Goal: Register for event/course

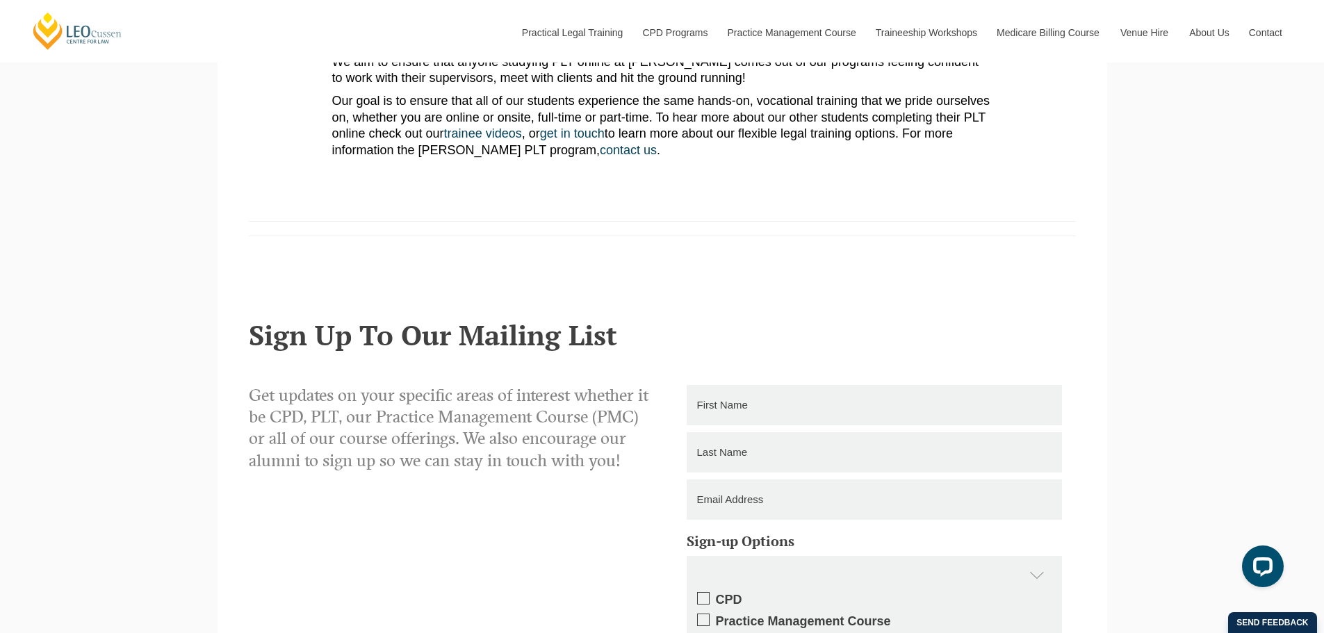
scroll to position [1529, 0]
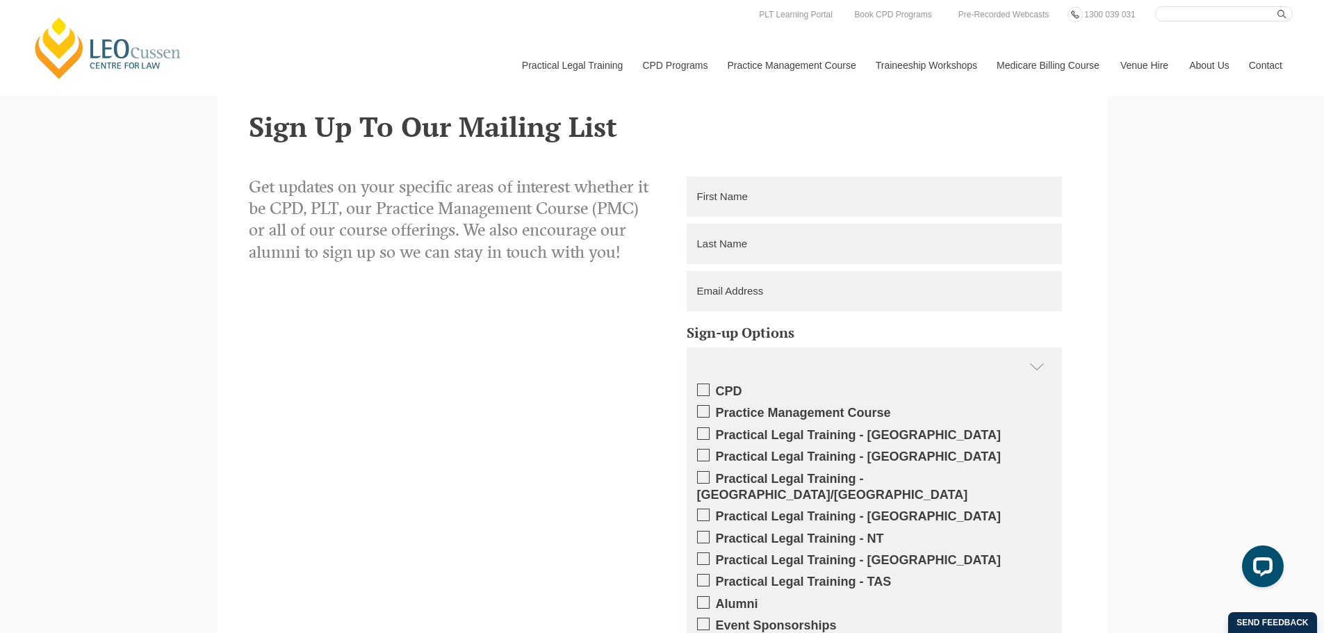
click at [0, 0] on link "PLT SA" at bounding box center [0, 0] width 0 height 0
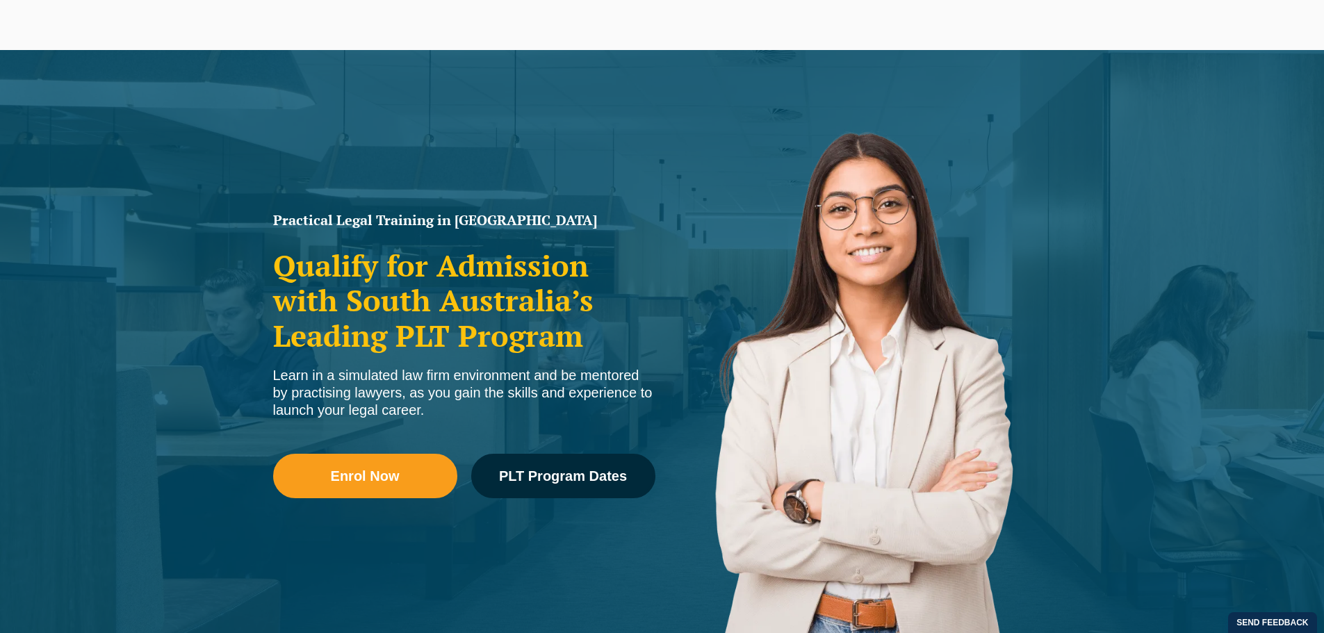
scroll to position [278, 0]
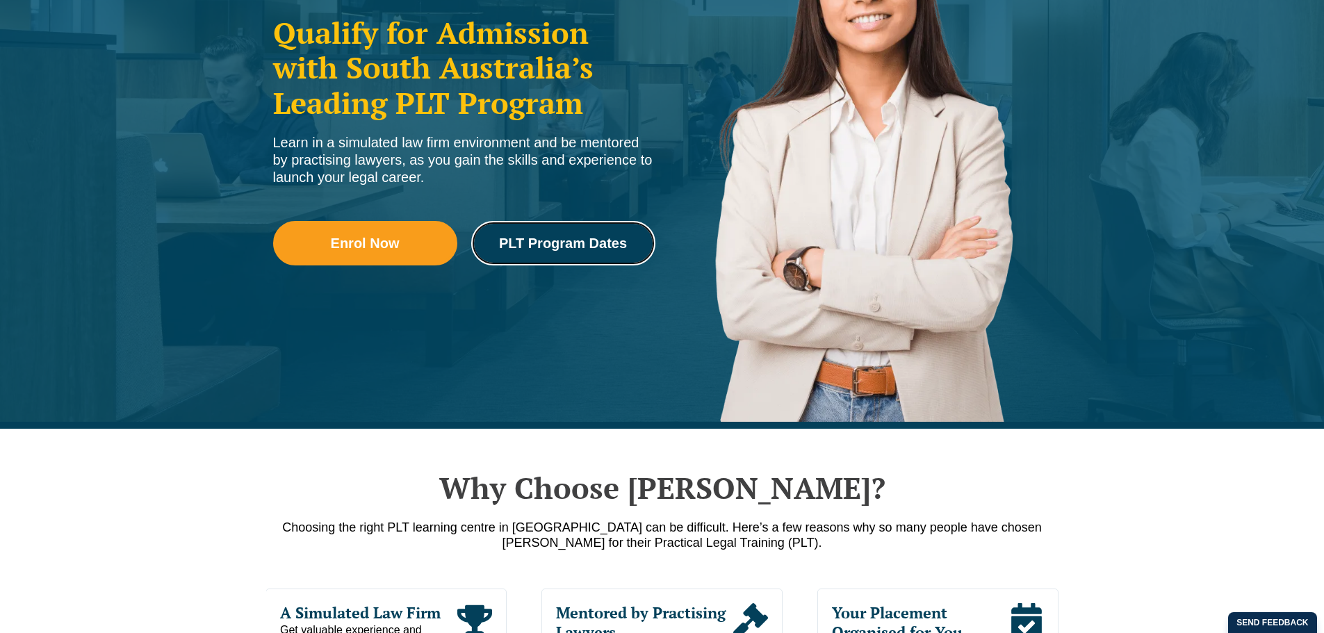
click at [586, 230] on link "PLT Program Dates" at bounding box center [563, 243] width 184 height 44
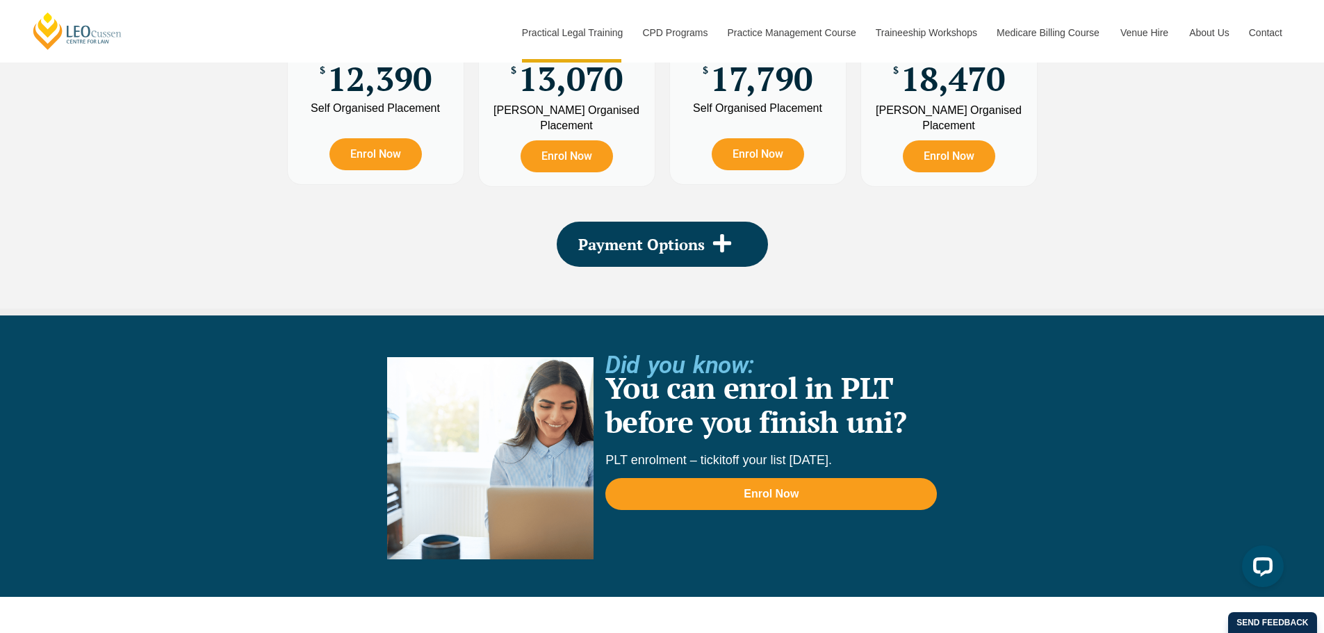
scroll to position [2696, 0]
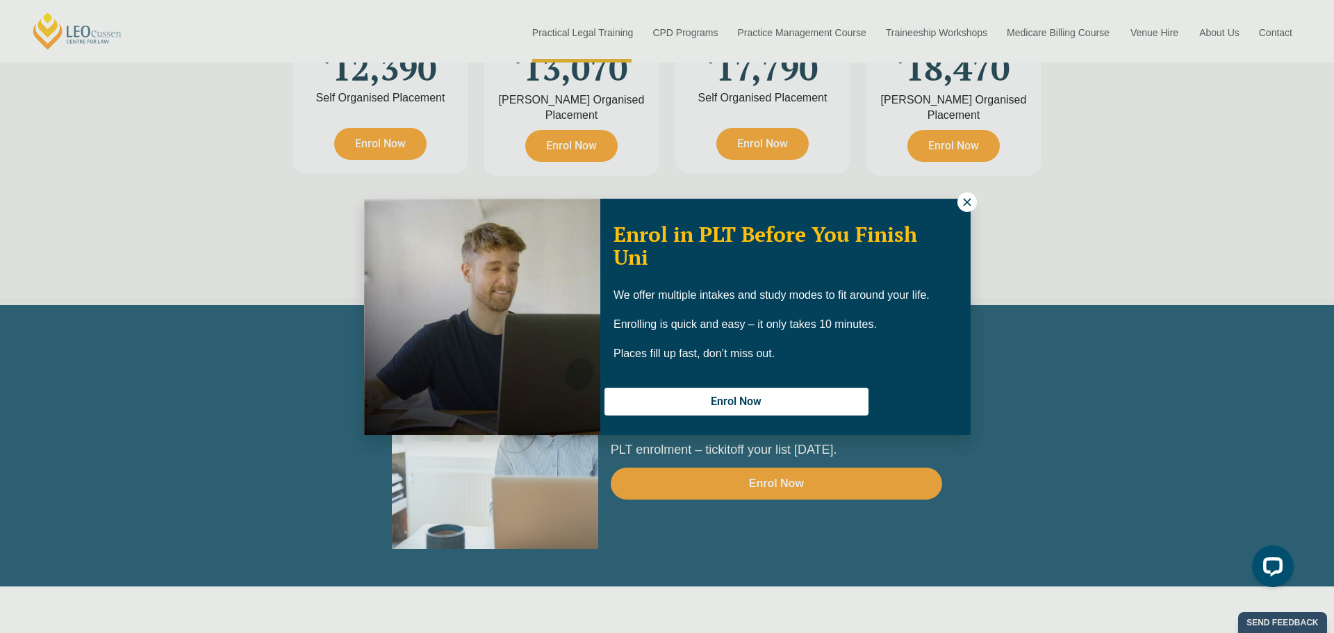
click at [965, 196] on icon at bounding box center [967, 202] width 13 height 13
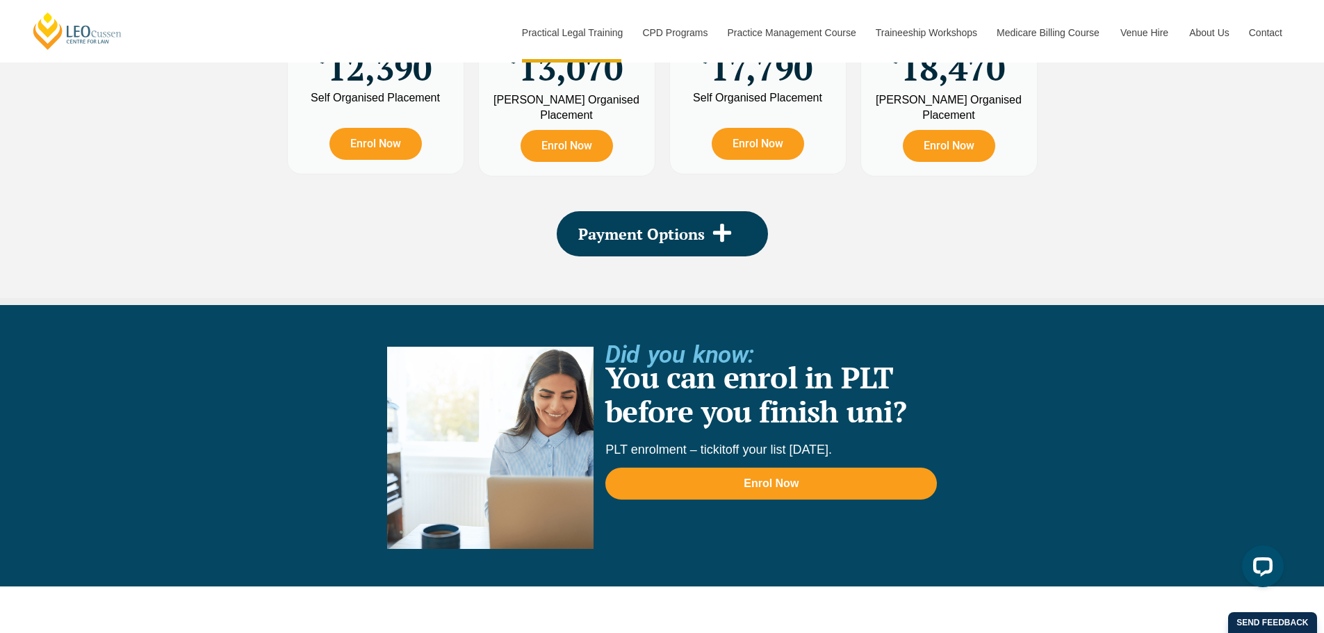
click at [719, 224] on icon at bounding box center [721, 233] width 18 height 18
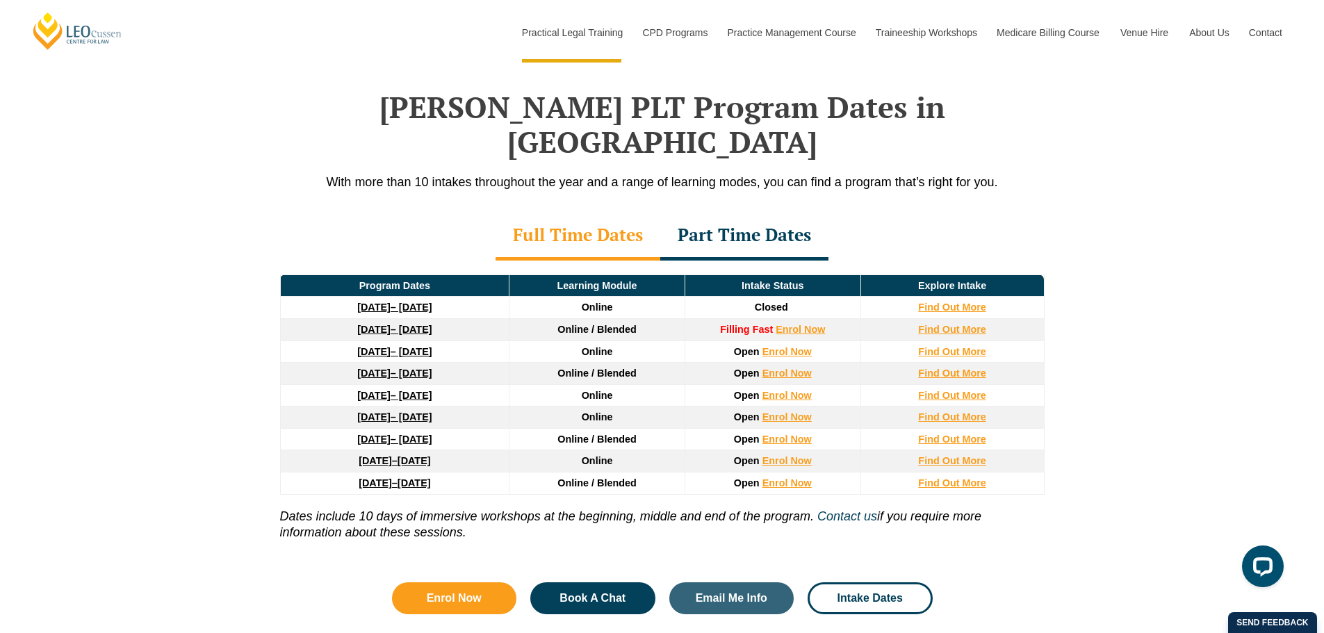
scroll to position [1793, 0]
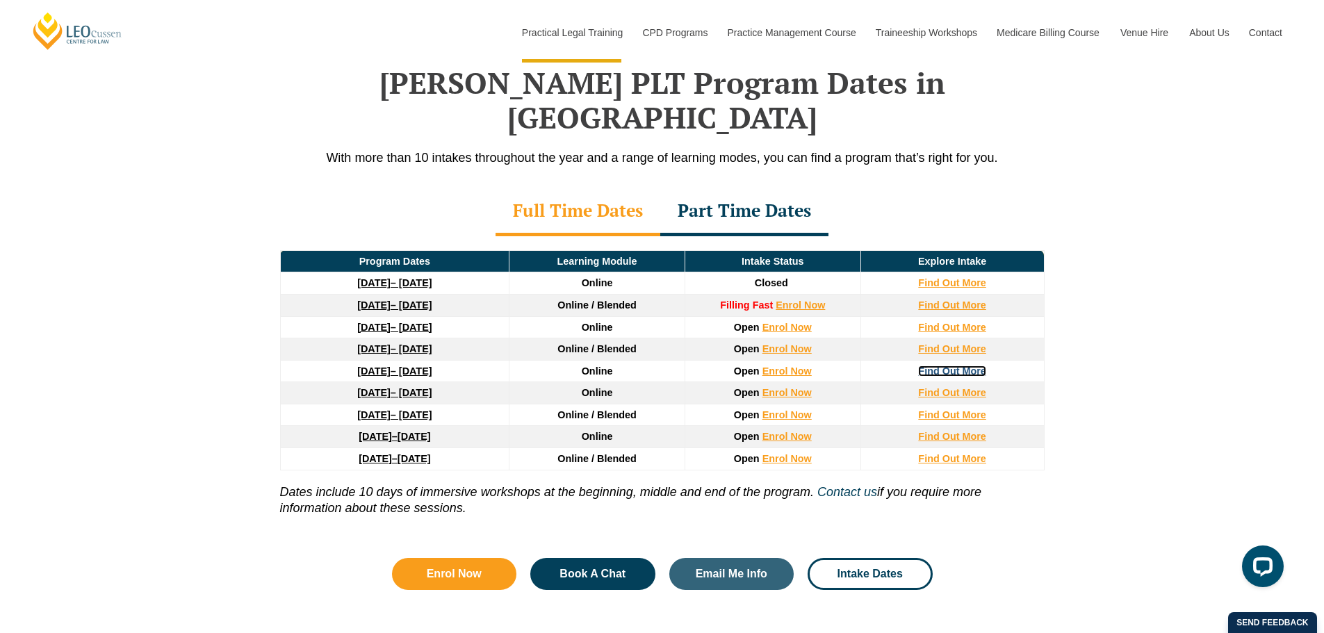
click at [961, 366] on strong "Find Out More" at bounding box center [952, 371] width 68 height 11
